Goal: Information Seeking & Learning: Find specific fact

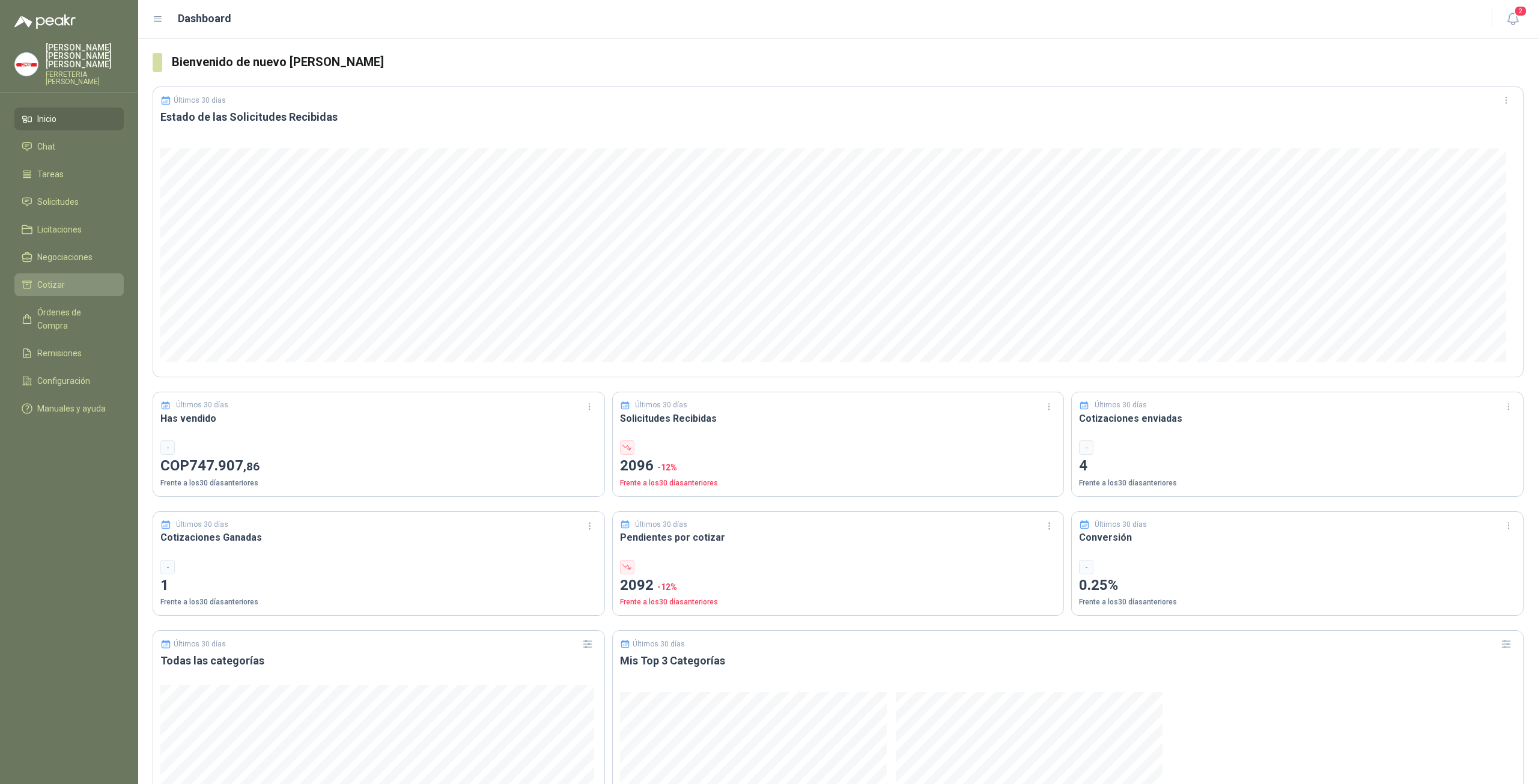
click at [53, 278] on span "Cotizar" at bounding box center [51, 284] width 28 height 13
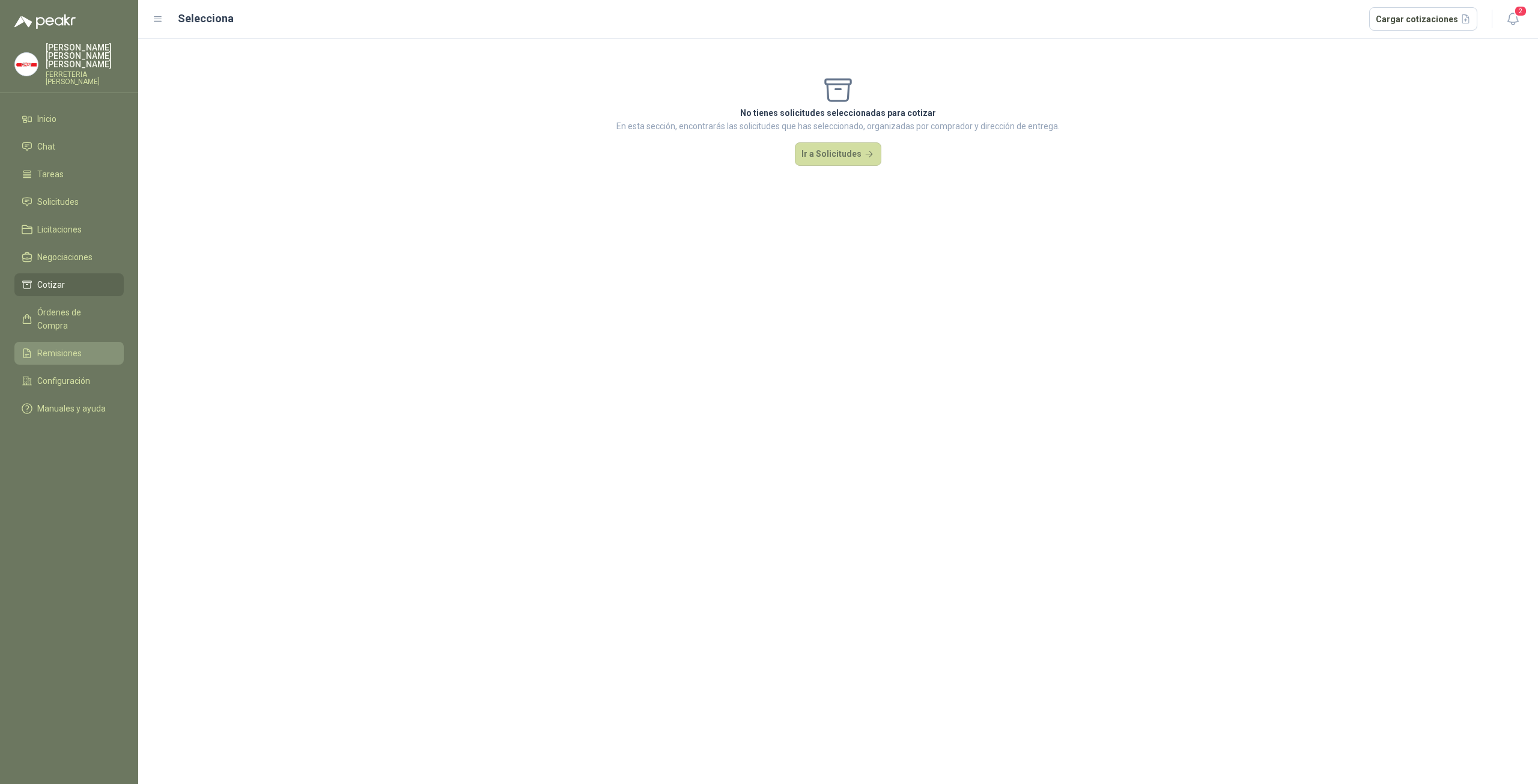
click at [72, 342] on link "Remisiones" at bounding box center [70, 353] width 110 height 23
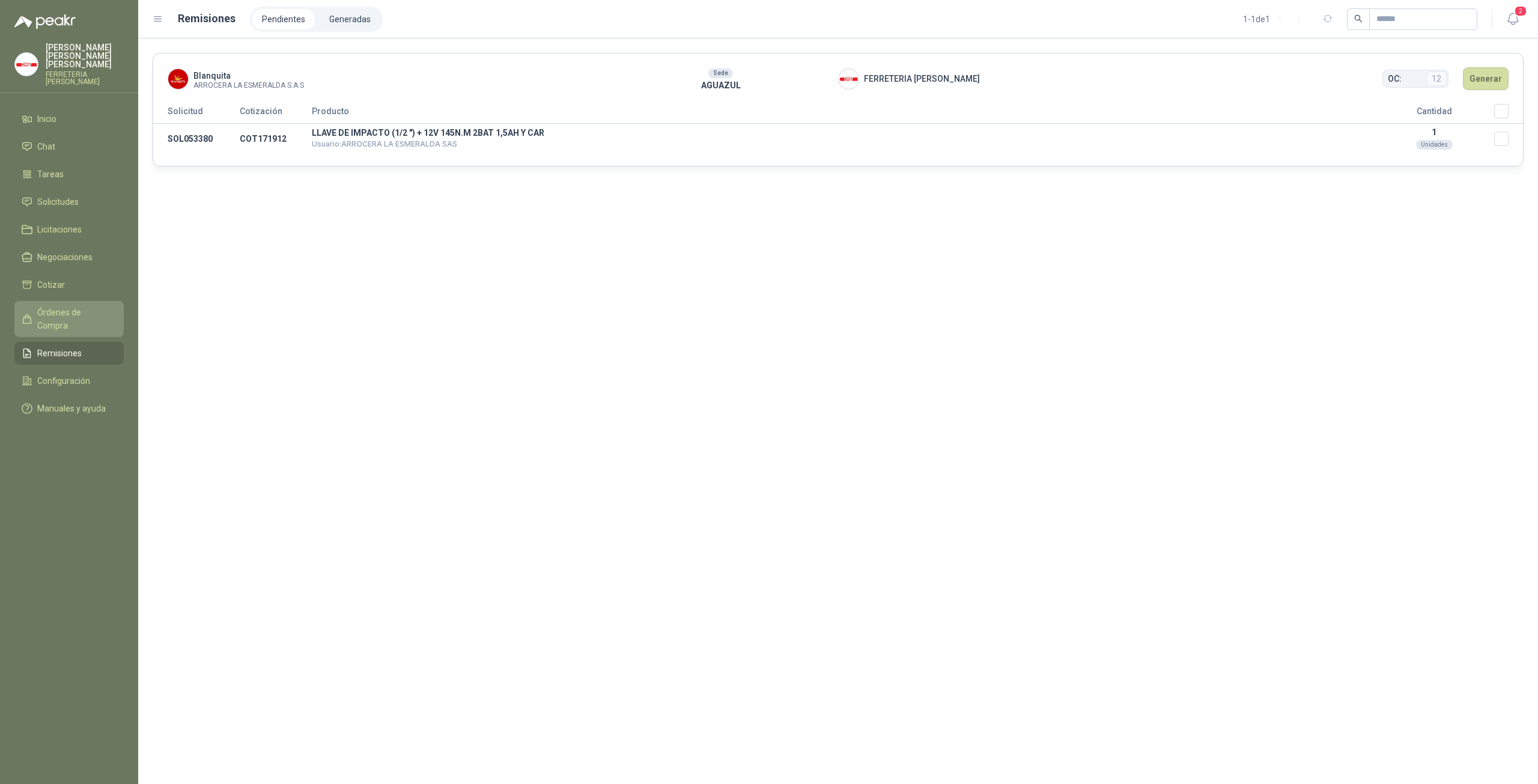
click at [84, 306] on span "Órdenes de Compra" at bounding box center [75, 319] width 75 height 26
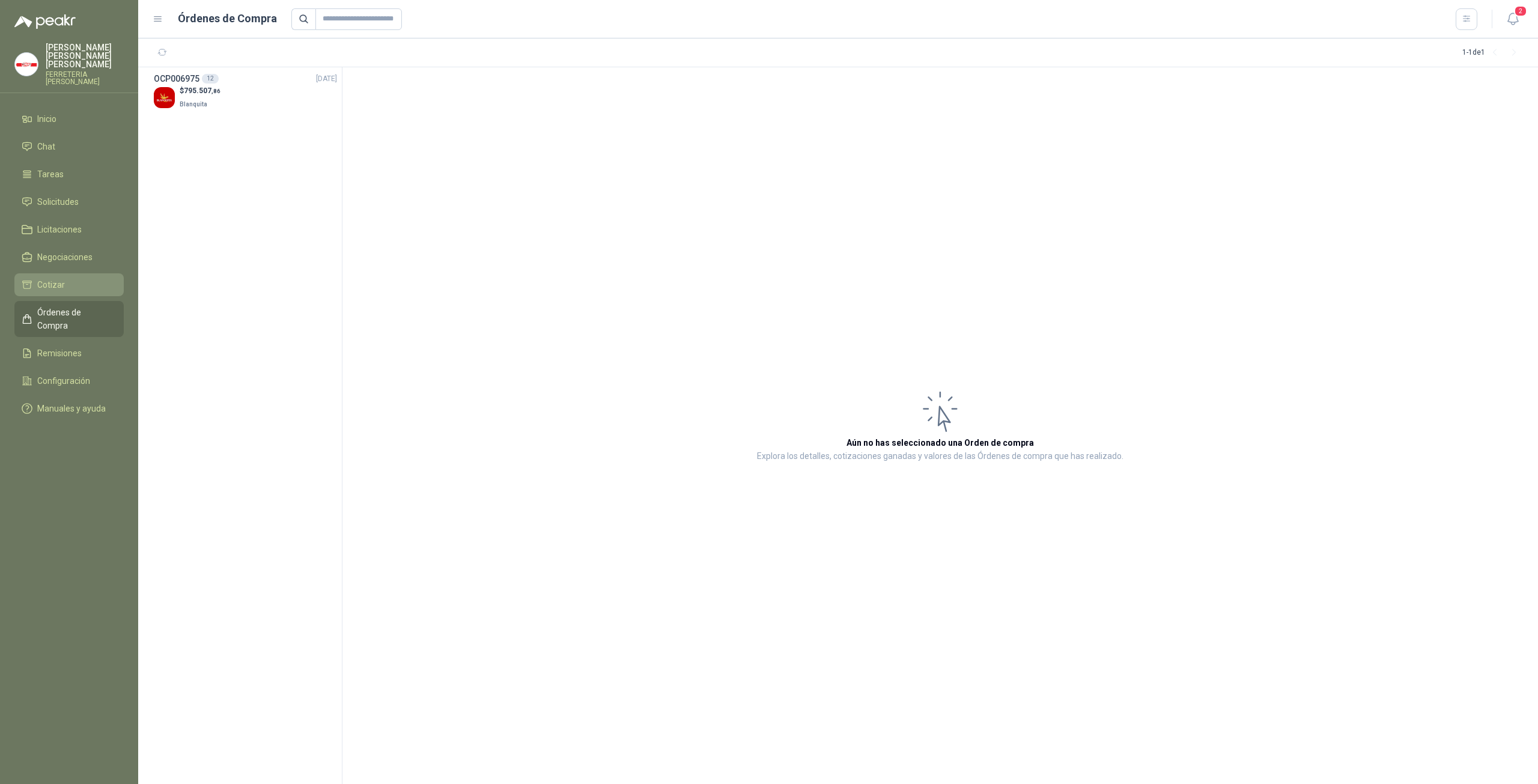
click at [63, 273] on link "Cotizar" at bounding box center [70, 284] width 110 height 23
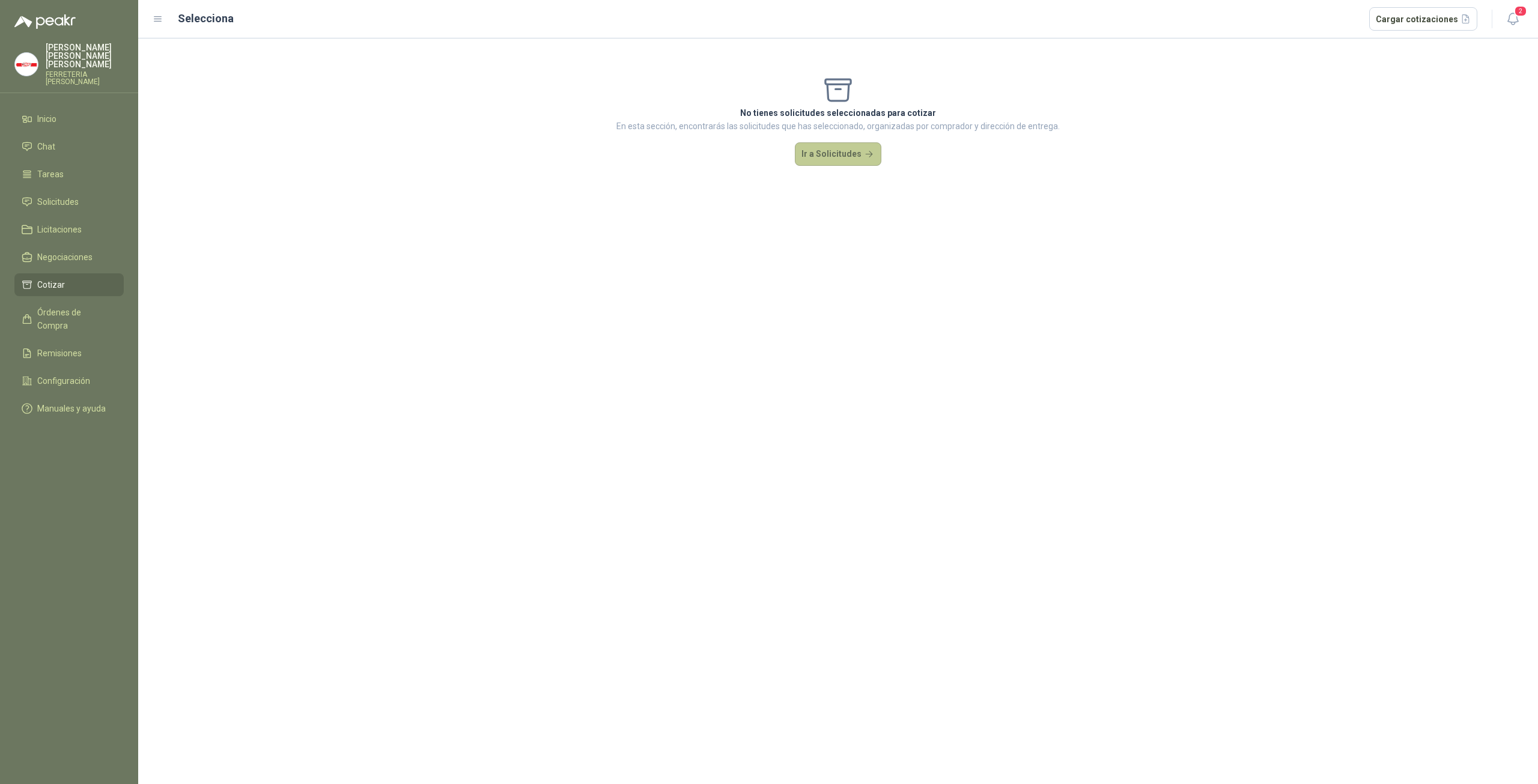
click at [812, 152] on button "Ir a Solicitudes" at bounding box center [838, 155] width 87 height 24
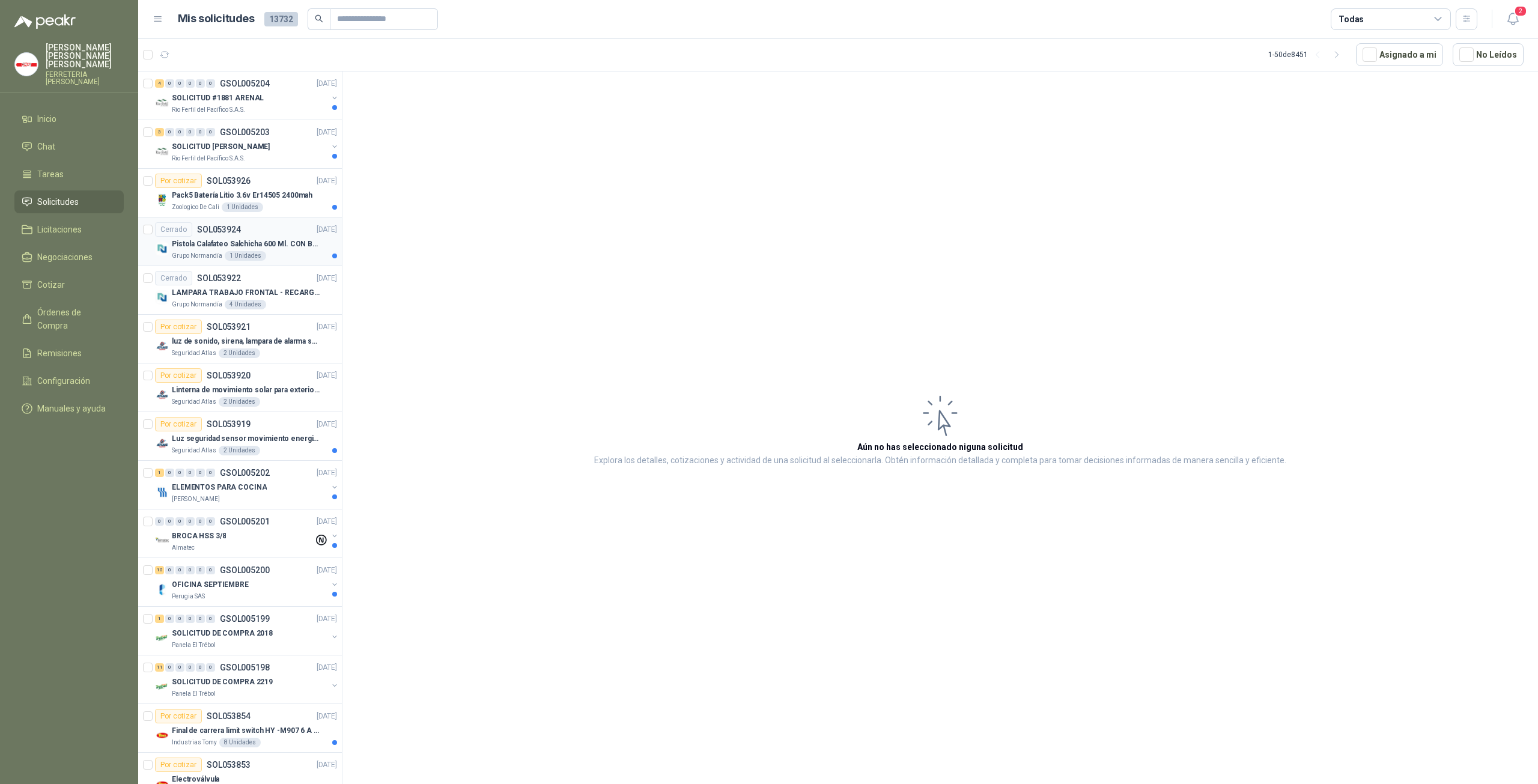
click at [271, 233] on div "Cerrado SOL053924 28/08/25" at bounding box center [245, 229] width 182 height 15
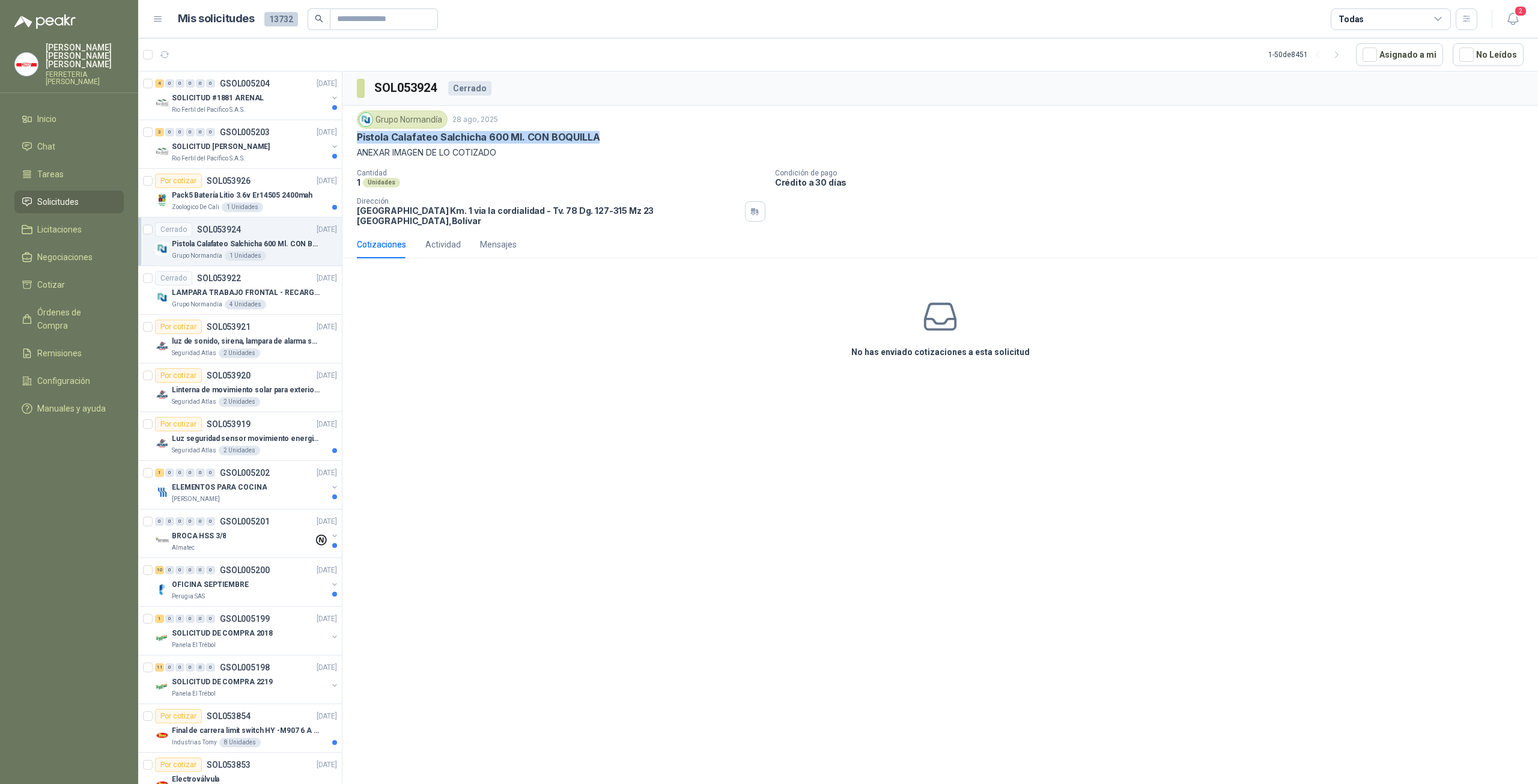
drag, startPoint x: 353, startPoint y: 134, endPoint x: 624, endPoint y: 140, distance: 271.1
click at [624, 140] on div "Grupo Normandía 28 ago, 2025 Pistola Calafateo Salchicha 600 Ml. CON BOQUILLA A…" at bounding box center [940, 169] width 1195 height 125
copy p "Pistola Calafateo Salchicha 600 Ml. CON BOQUILLA"
click at [244, 528] on div "BROCA HSS 3/8" at bounding box center [243, 535] width 142 height 15
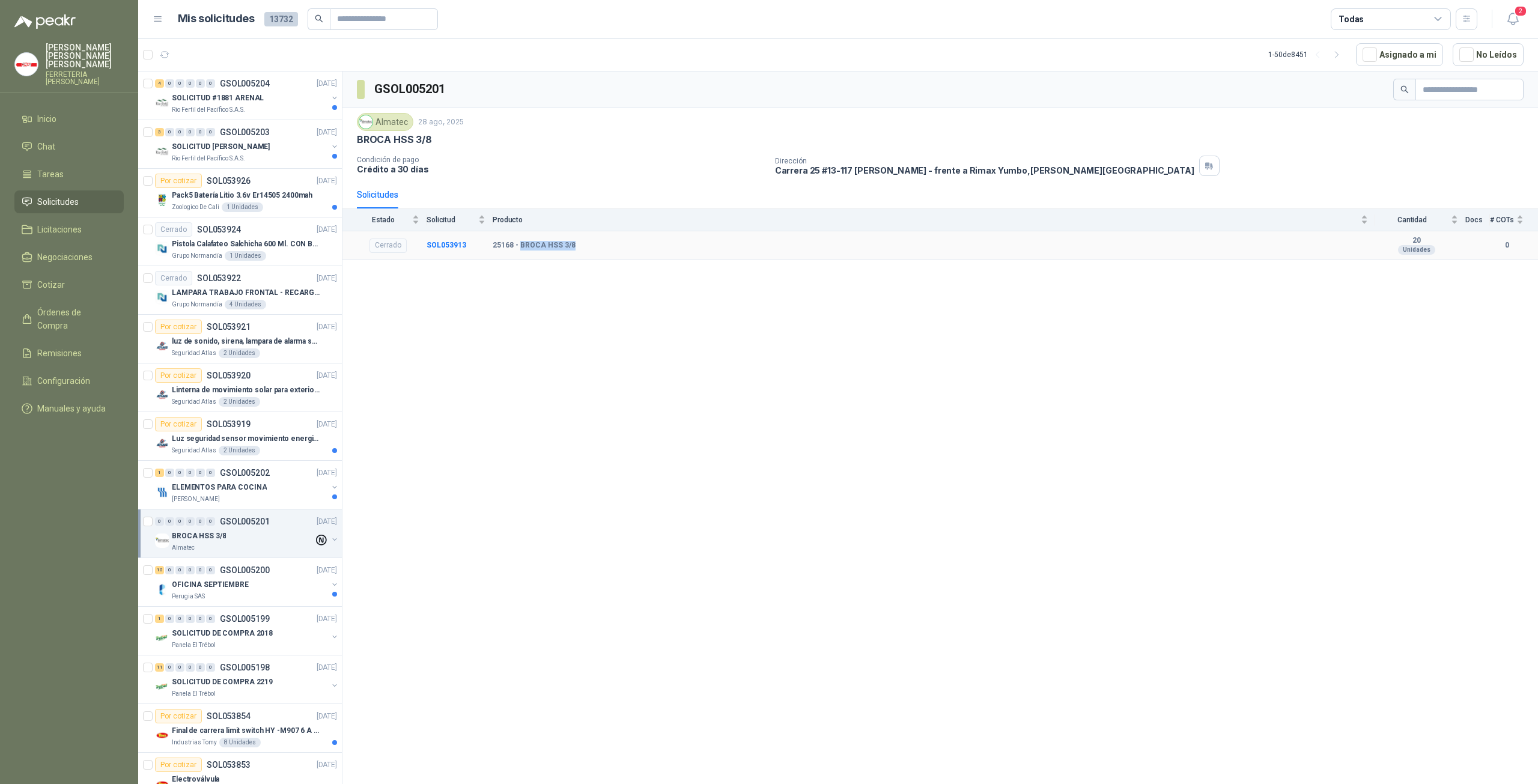
drag, startPoint x: 520, startPoint y: 243, endPoint x: 595, endPoint y: 243, distance: 75.0
click at [595, 243] on div "25168 - BROCA HSS 3/8" at bounding box center [930, 245] width 876 height 10
copy b "BROCA HSS 3/8"
click at [423, 241] on td "Cerrado" at bounding box center [384, 246] width 84 height 30
drag, startPoint x: 370, startPoint y: 246, endPoint x: 377, endPoint y: 243, distance: 7.6
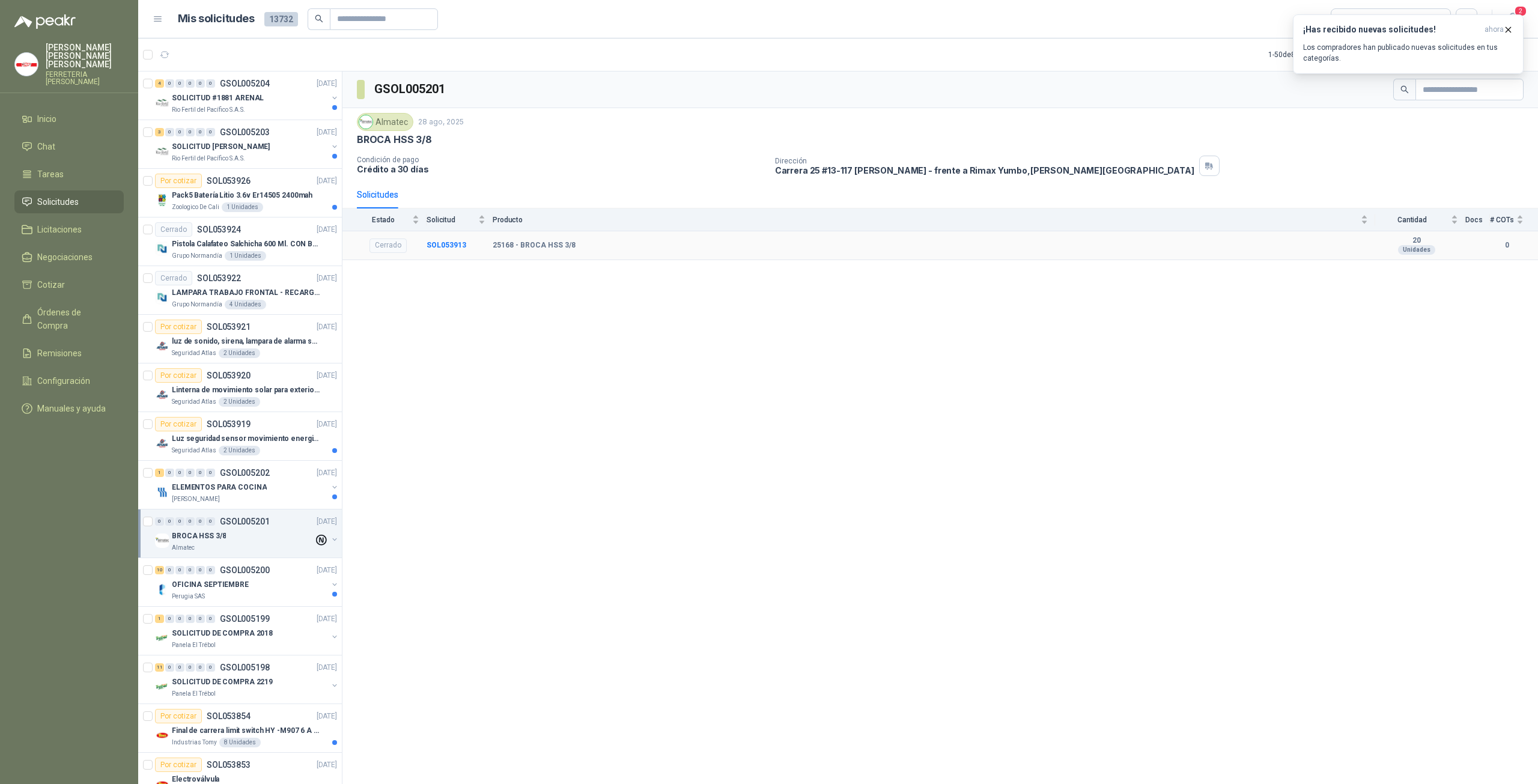
click at [370, 246] on div "Cerrado" at bounding box center [388, 245] width 37 height 15
click at [377, 243] on div "Cerrado" at bounding box center [388, 245] width 37 height 15
click at [915, 37] on header "Mis solicitudes 13732 Todas 2" at bounding box center [838, 19] width 1400 height 38
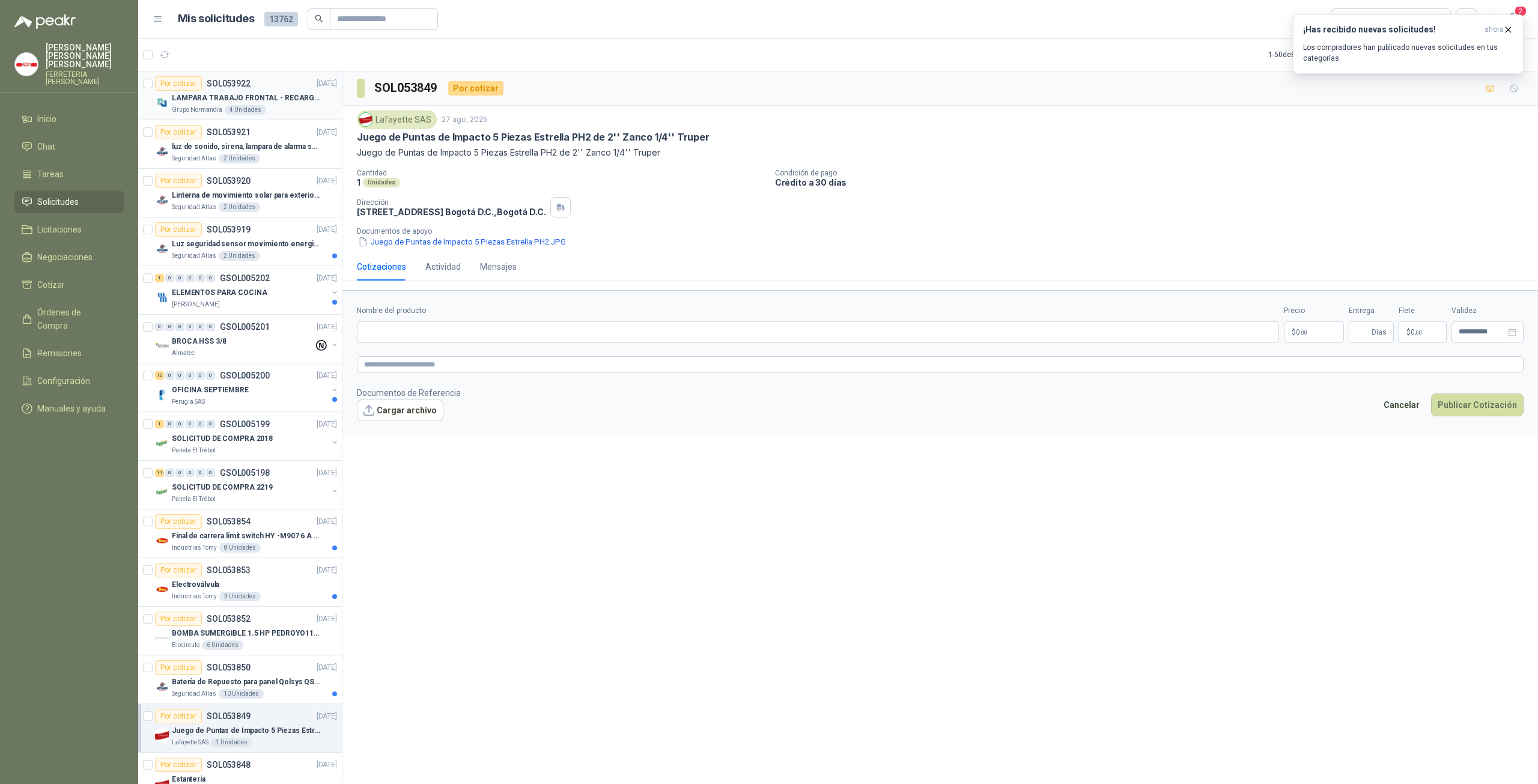
click at [256, 96] on p "LAMPARA TRABAJO FRONTAL - RECARGABLE" at bounding box center [247, 97] width 150 height 11
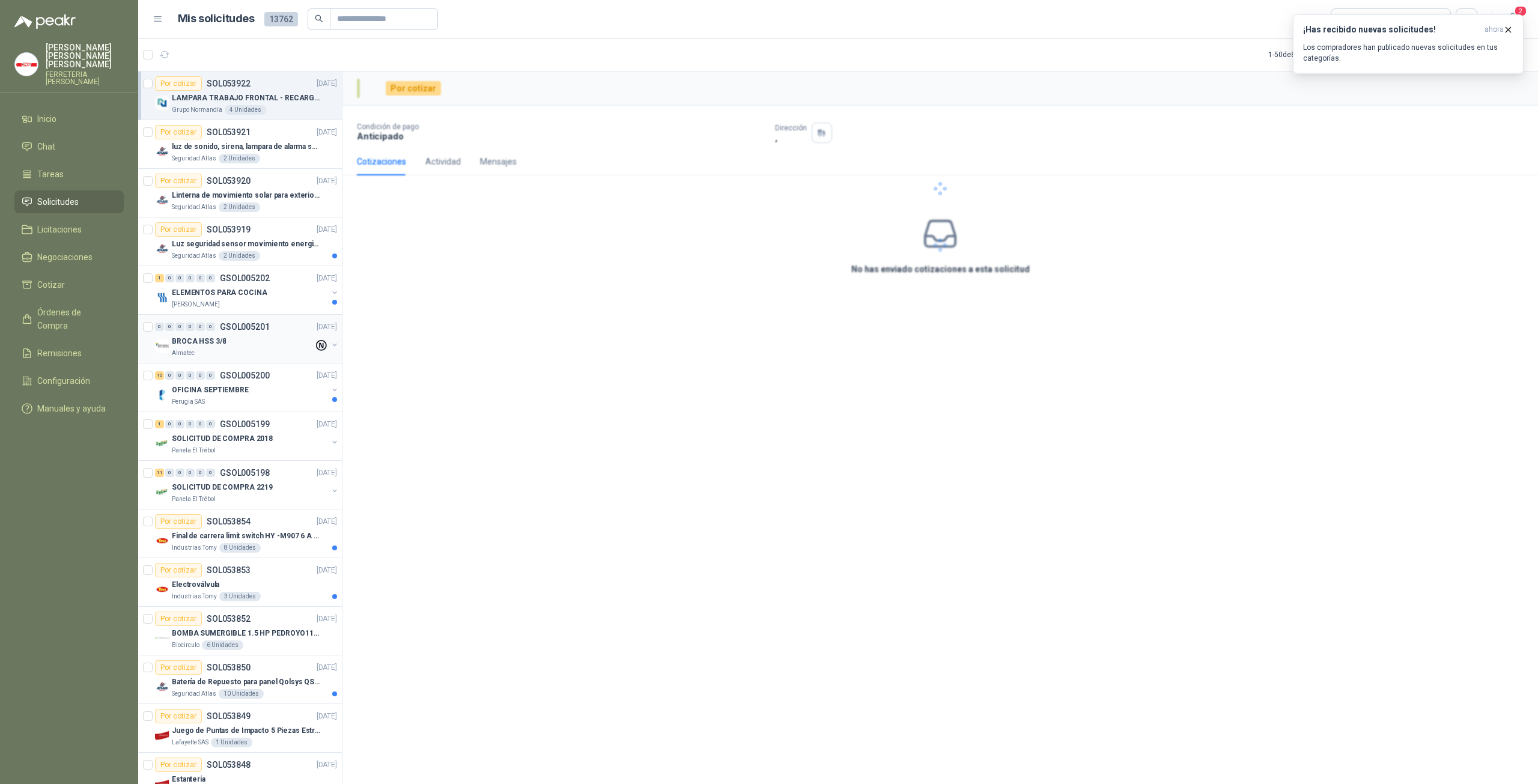
click at [257, 349] on div "Almatec" at bounding box center [243, 353] width 142 height 10
